Goal: Information Seeking & Learning: Learn about a topic

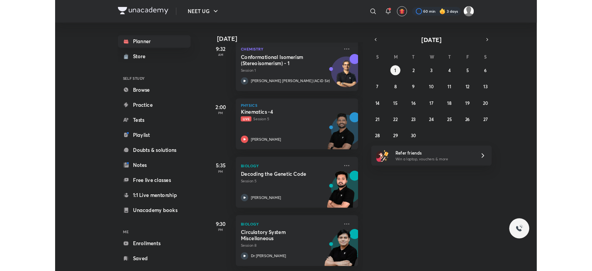
scroll to position [54, 0]
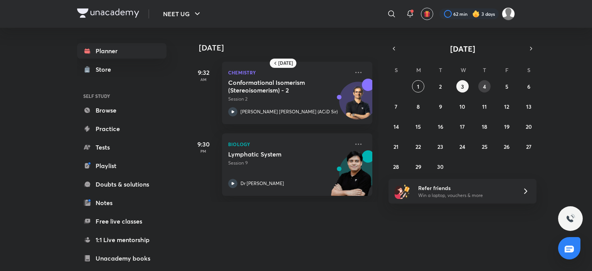
click at [479, 90] on button "4" at bounding box center [484, 86] width 12 height 12
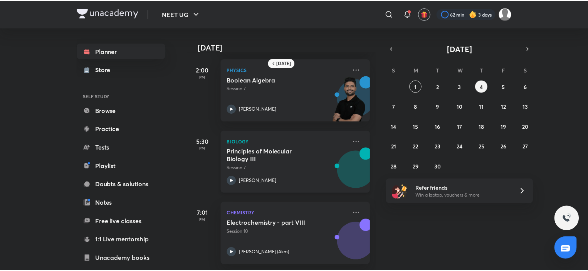
scroll to position [152, 0]
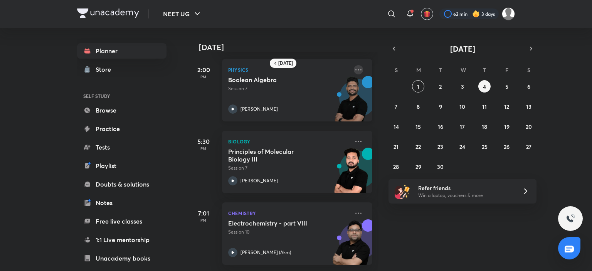
click at [354, 65] on icon at bounding box center [358, 69] width 9 height 9
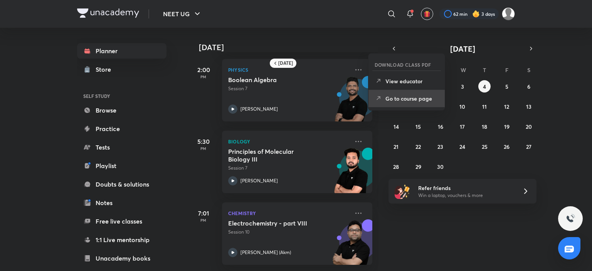
click at [397, 93] on li "Go to course page" at bounding box center [406, 98] width 76 height 17
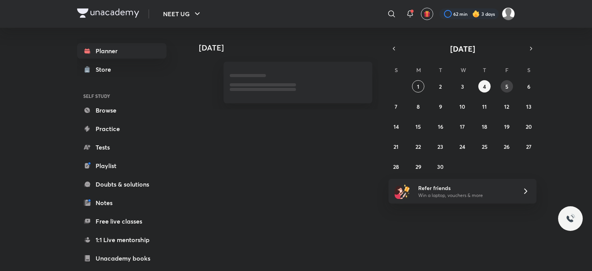
click at [510, 87] on button "5" at bounding box center [506, 86] width 12 height 12
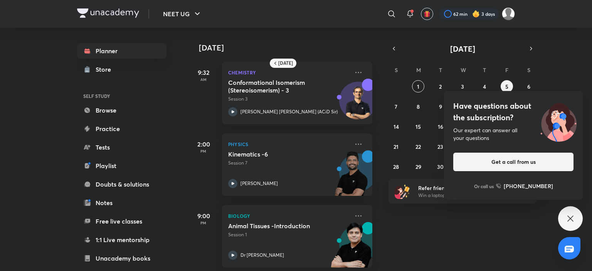
click at [573, 215] on icon at bounding box center [569, 218] width 9 height 9
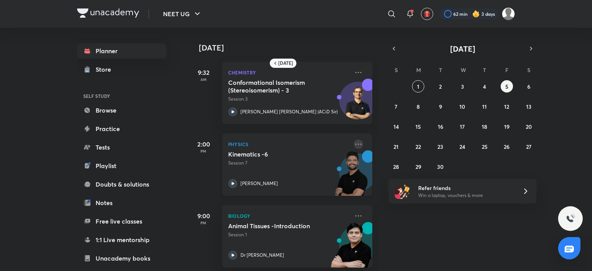
click at [354, 141] on icon at bounding box center [358, 143] width 9 height 9
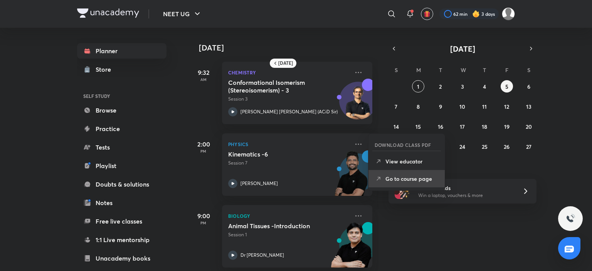
click at [415, 181] on p "Go to course page" at bounding box center [411, 178] width 53 height 8
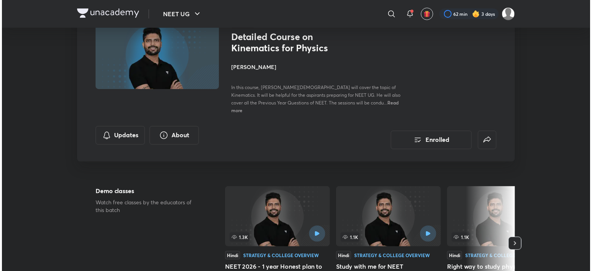
scroll to position [77, 0]
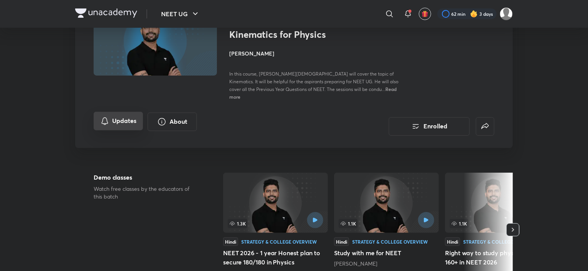
click at [107, 116] on icon "Updates" at bounding box center [104, 120] width 9 height 9
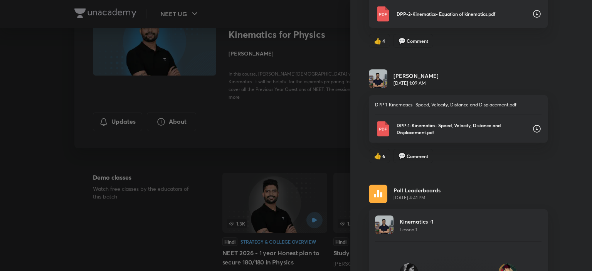
scroll to position [2343, 0]
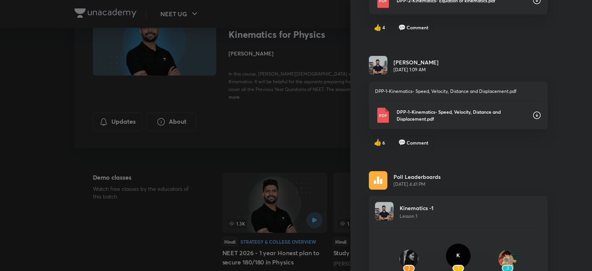
click at [532, 111] on icon at bounding box center [536, 115] width 9 height 9
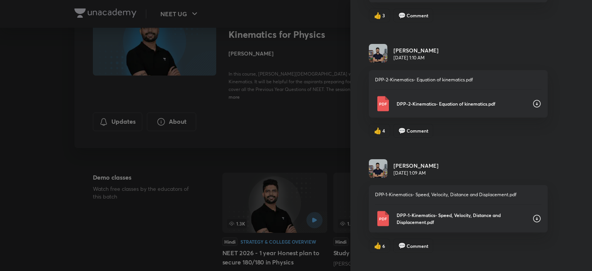
scroll to position [2228, 0]
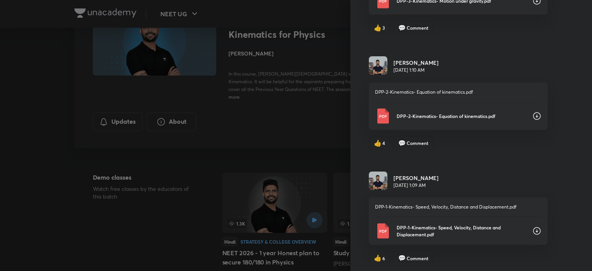
click at [532, 112] on icon at bounding box center [536, 115] width 9 height 9
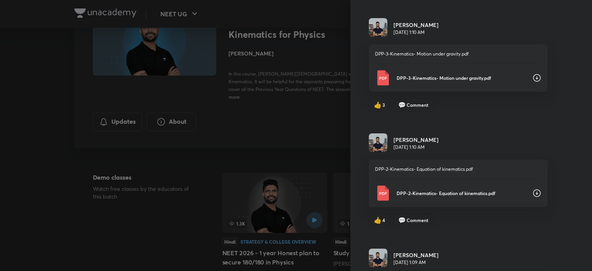
click at [532, 73] on icon at bounding box center [536, 77] width 9 height 9
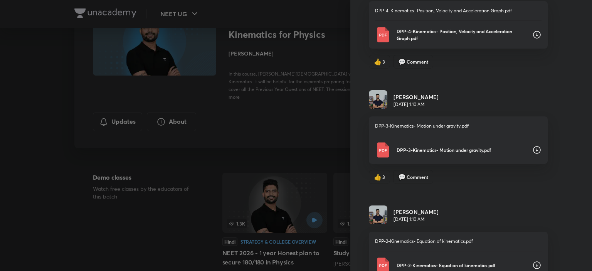
scroll to position [2035, 0]
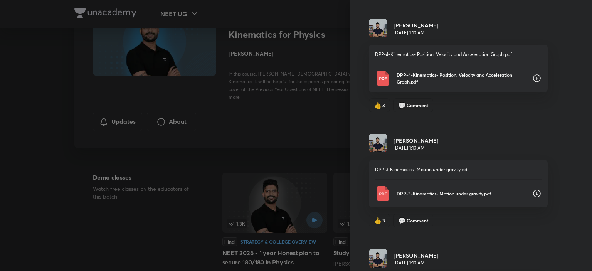
click at [532, 74] on icon at bounding box center [536, 78] width 9 height 9
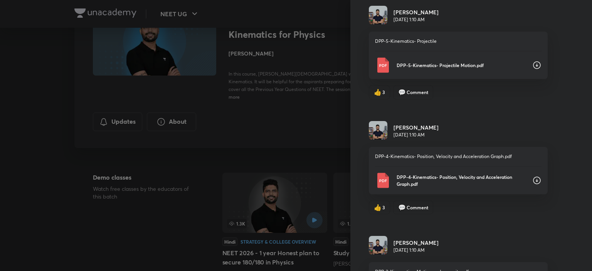
scroll to position [1919, 0]
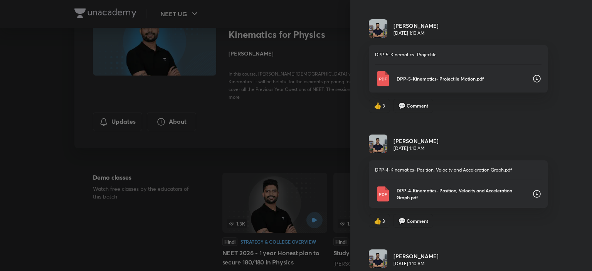
click at [533, 75] on icon at bounding box center [537, 79] width 8 height 8
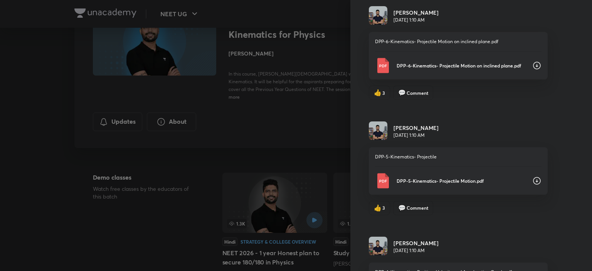
scroll to position [1804, 0]
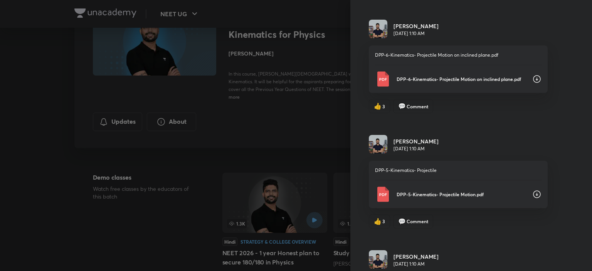
click at [532, 75] on icon at bounding box center [536, 78] width 9 height 9
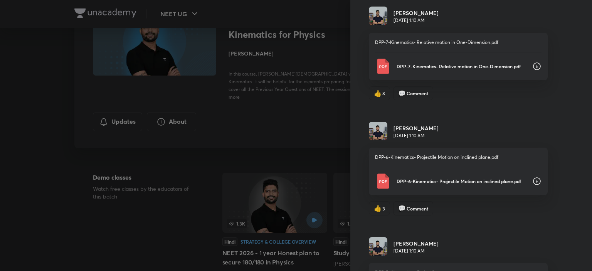
scroll to position [1688, 0]
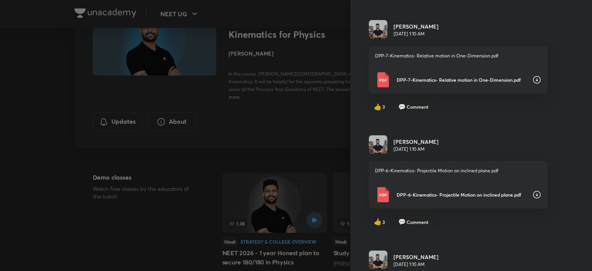
click at [533, 75] on icon at bounding box center [536, 79] width 9 height 9
click at [532, 76] on icon at bounding box center [536, 79] width 9 height 9
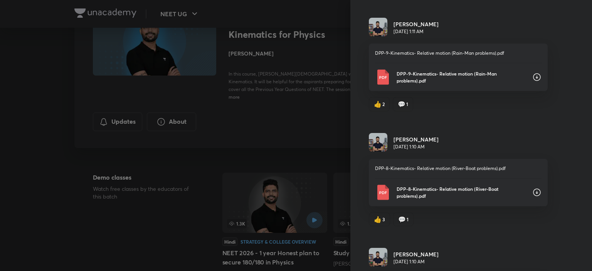
scroll to position [1457, 0]
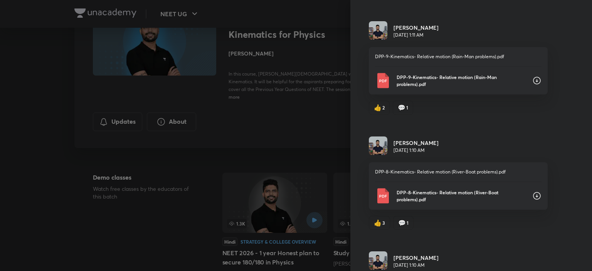
click at [532, 76] on icon at bounding box center [536, 80] width 9 height 9
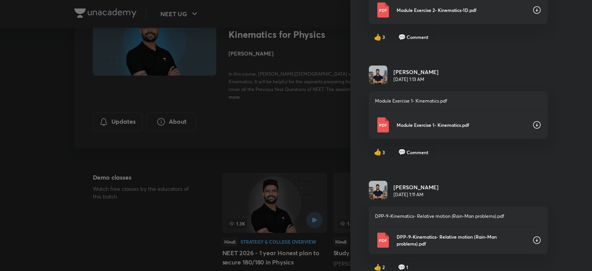
scroll to position [1265, 0]
